Goal: Information Seeking & Learning: Learn about a topic

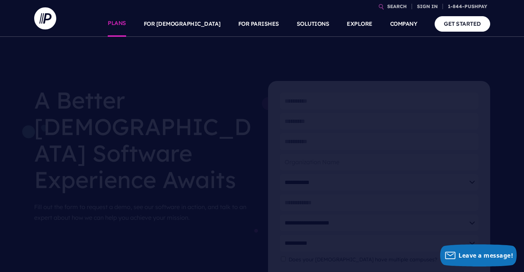
click at [126, 24] on link "PLANS" at bounding box center [117, 24] width 18 height 26
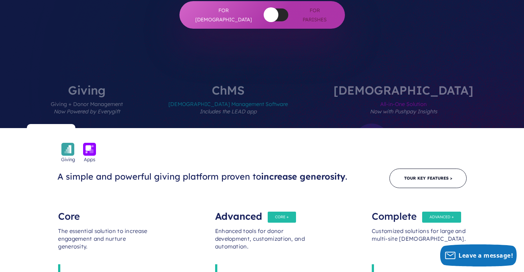
scroll to position [221, 0]
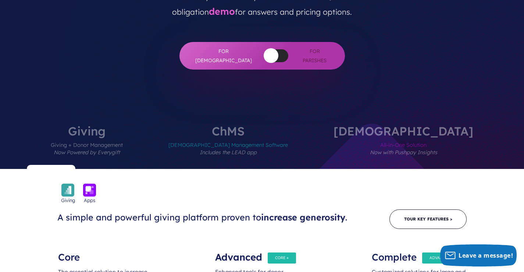
click at [70, 246] on div "Core" at bounding box center [105, 253] width 94 height 15
drag, startPoint x: 70, startPoint y: 200, endPoint x: 77, endPoint y: 202, distance: 7.6
click at [74, 246] on div "Core" at bounding box center [105, 253] width 94 height 15
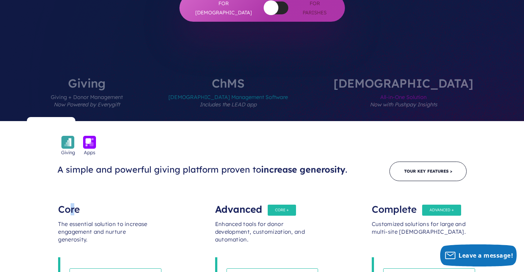
scroll to position [368, 0]
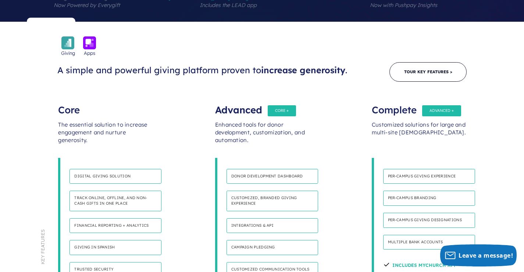
click at [105, 169] on h4 "Digital giving solution" at bounding box center [116, 176] width 92 height 15
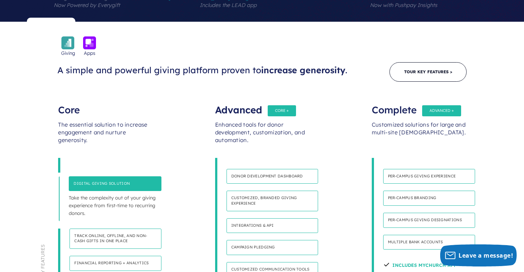
click at [115, 176] on h4 "Digital giving solution" at bounding box center [115, 183] width 93 height 15
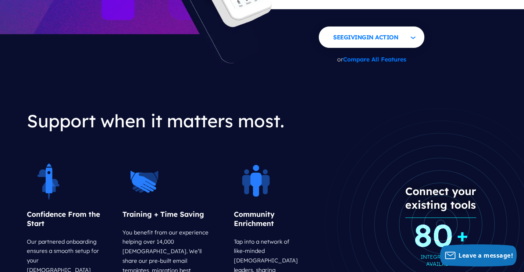
scroll to position [883, 0]
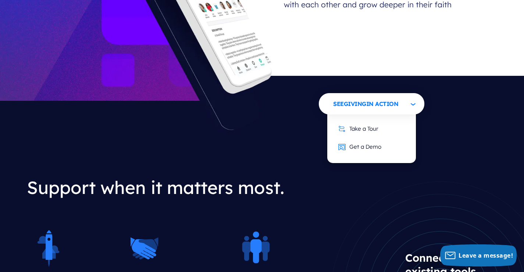
click at [414, 93] on button "See Giving in Action" at bounding box center [372, 103] width 106 height 21
click at [368, 120] on link "Take a Tour" at bounding box center [358, 129] width 55 height 18
